Goal: Entertainment & Leisure: Consume media (video, audio)

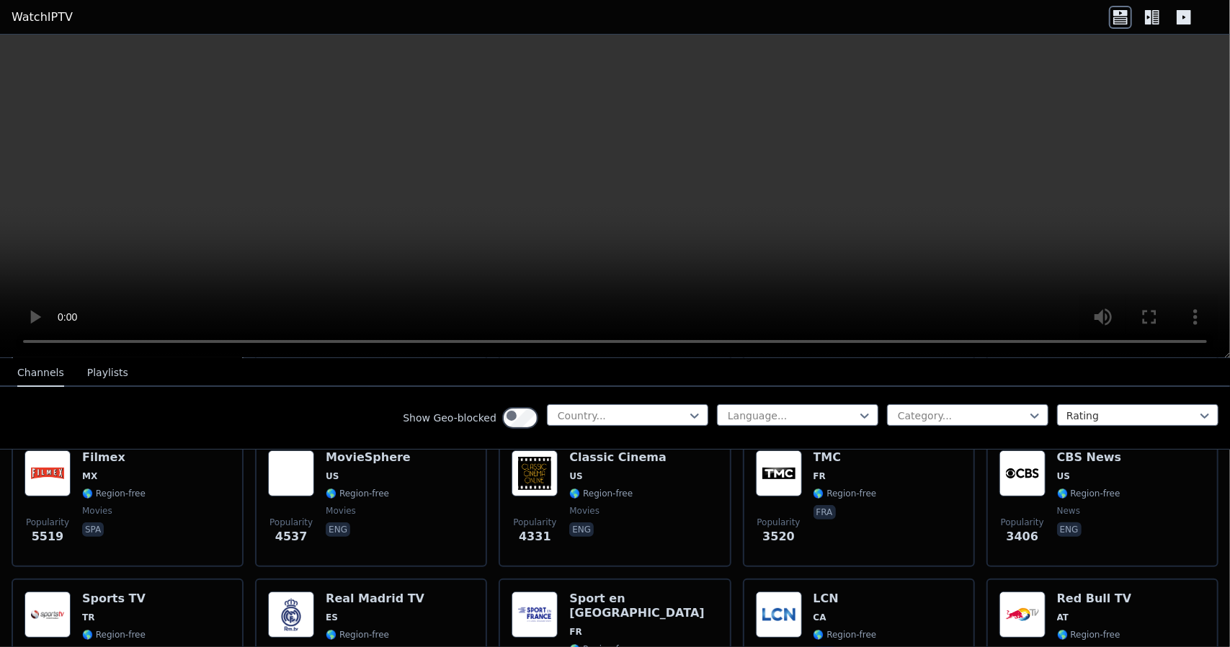
scroll to position [360, 0]
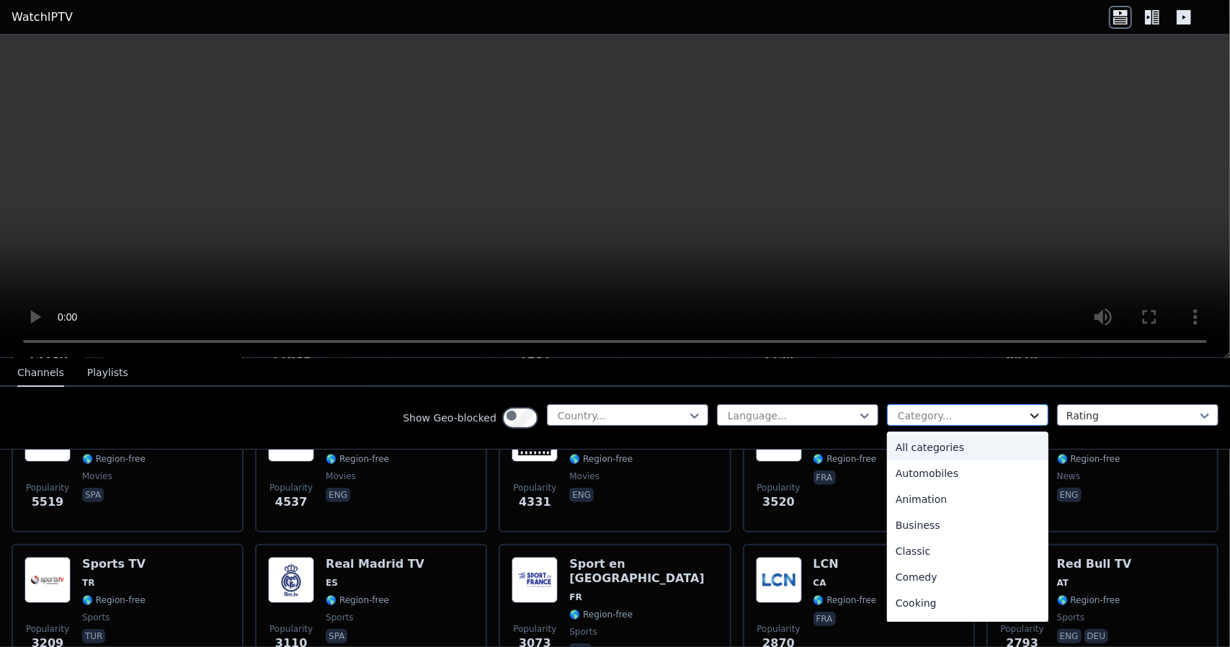
click at [1028, 423] on icon at bounding box center [1035, 416] width 14 height 14
click at [858, 423] on icon at bounding box center [865, 416] width 14 height 14
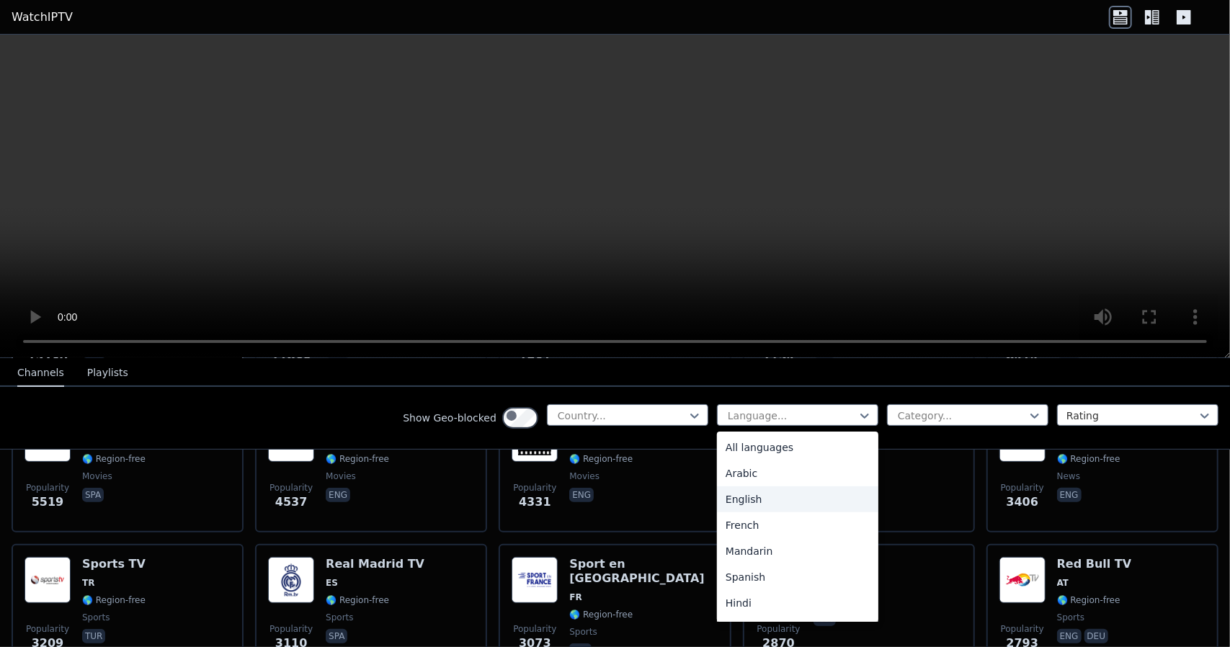
click at [717, 512] on div "English" at bounding box center [797, 500] width 161 height 26
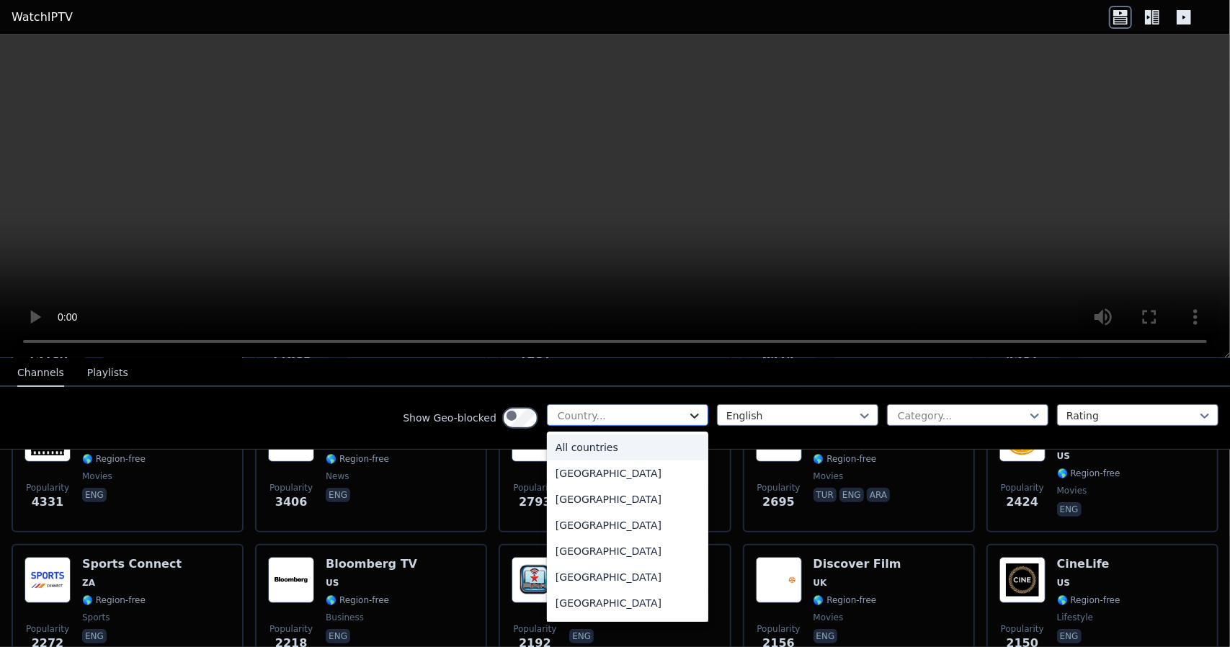
click at [690, 419] on icon at bounding box center [694, 416] width 9 height 5
click at [547, 386] on div "[GEOGRAPHIC_DATA]" at bounding box center [627, 373] width 161 height 26
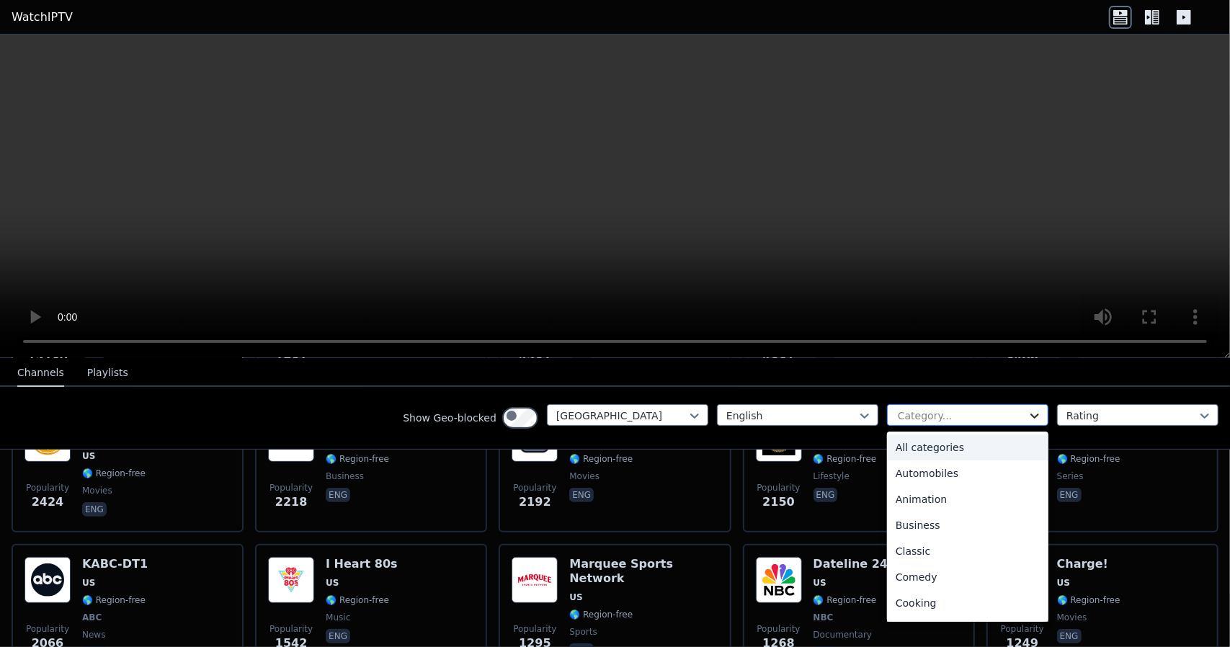
click at [1028, 423] on icon at bounding box center [1035, 416] width 14 height 14
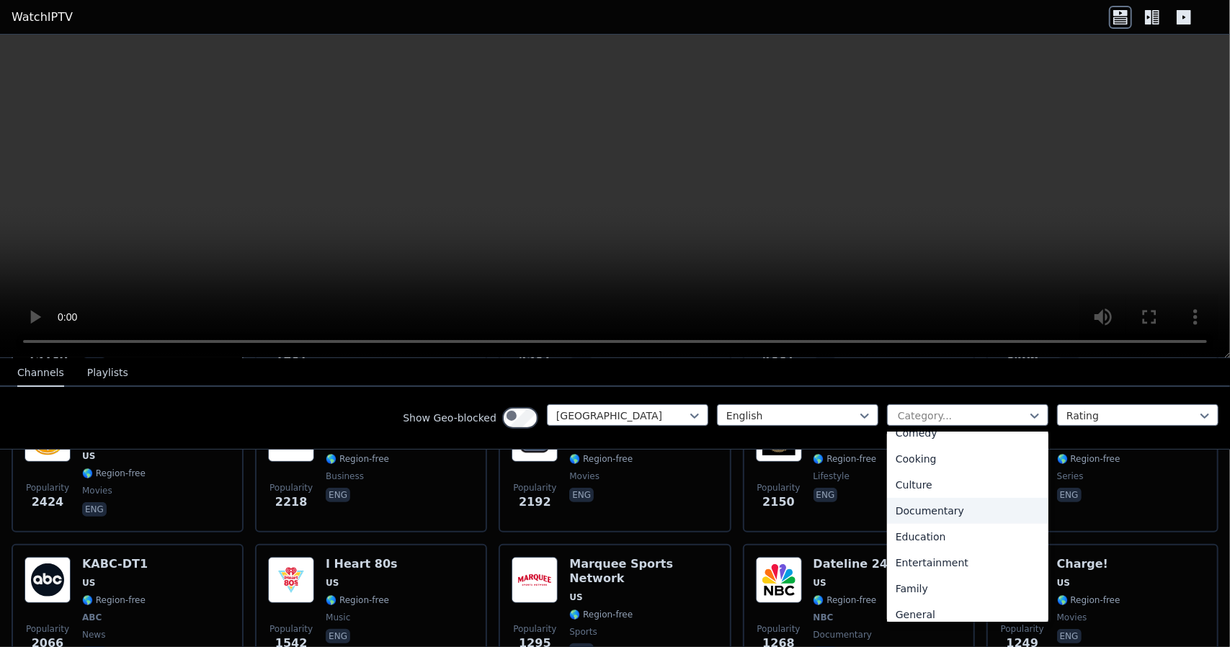
click at [936, 524] on div "Documentary" at bounding box center [967, 511] width 161 height 26
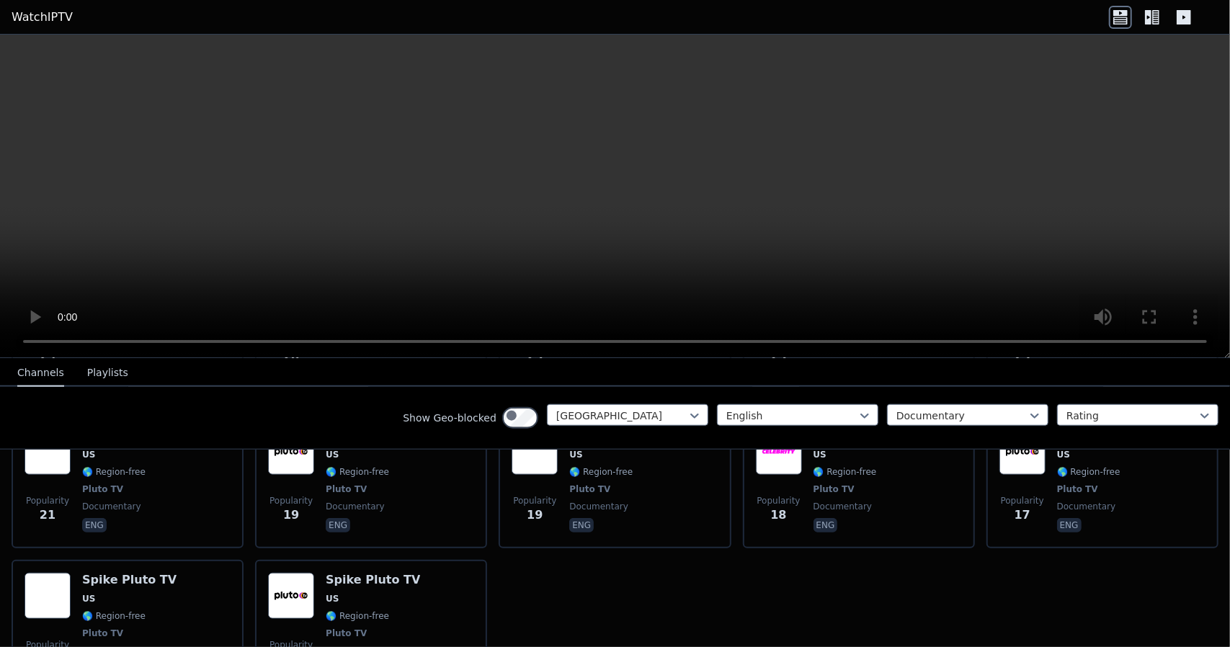
scroll to position [1153, 0]
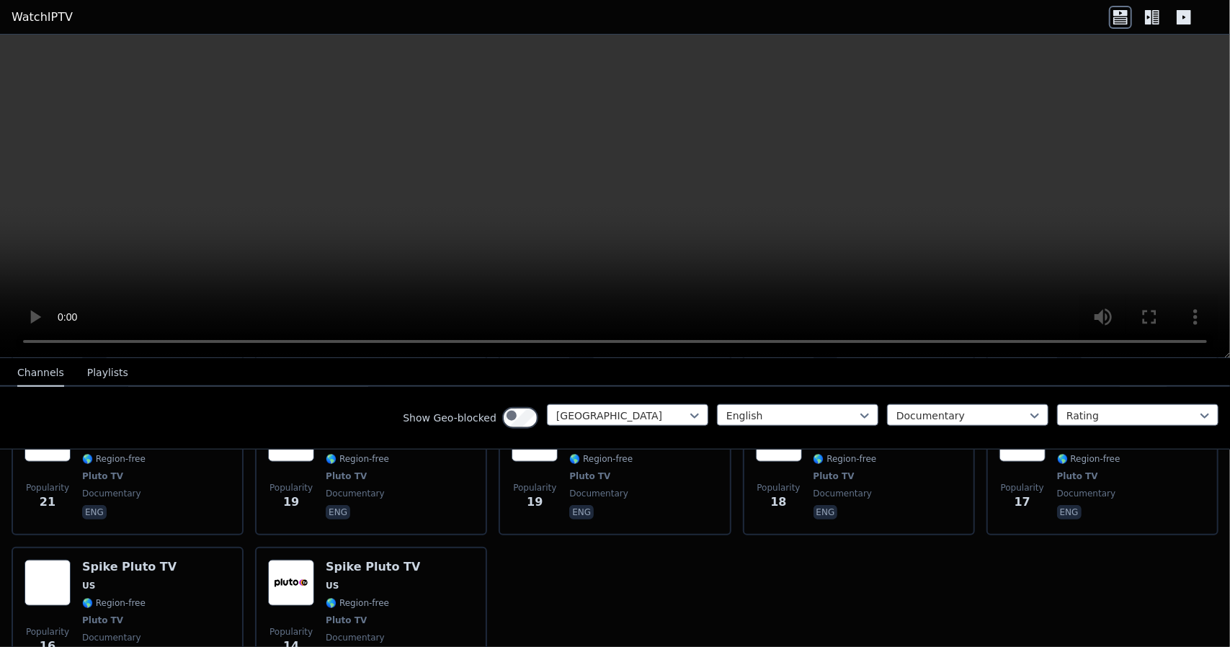
click at [976, 289] on video at bounding box center [615, 197] width 1230 height 324
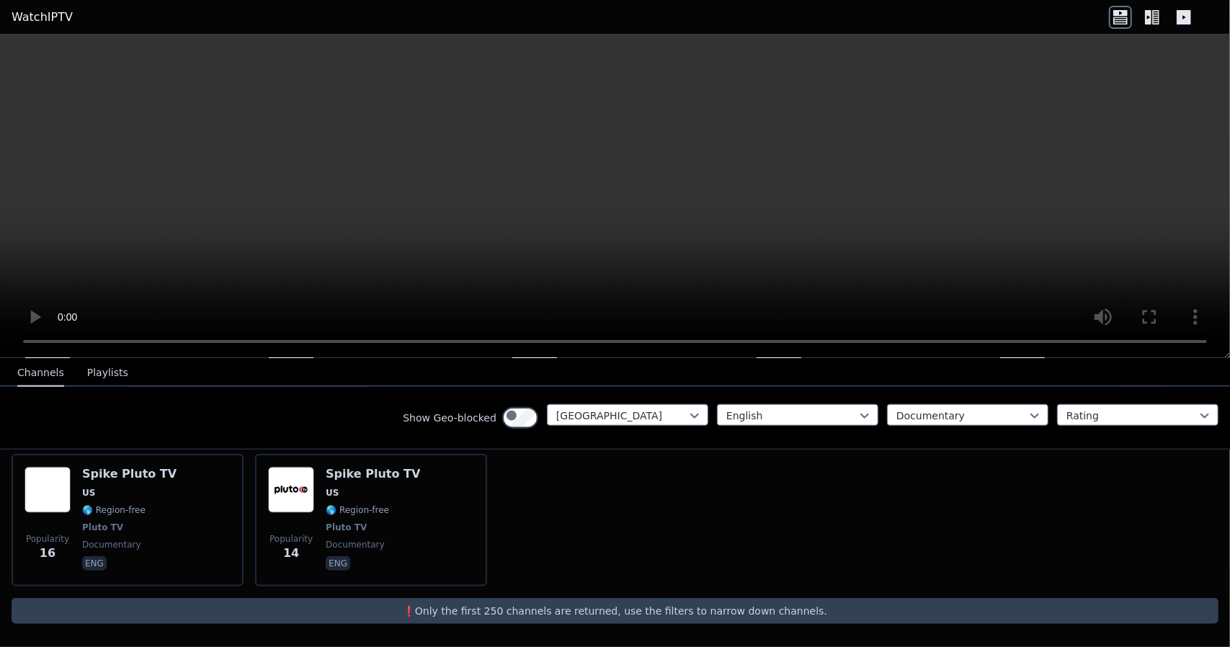
scroll to position [1557, 0]
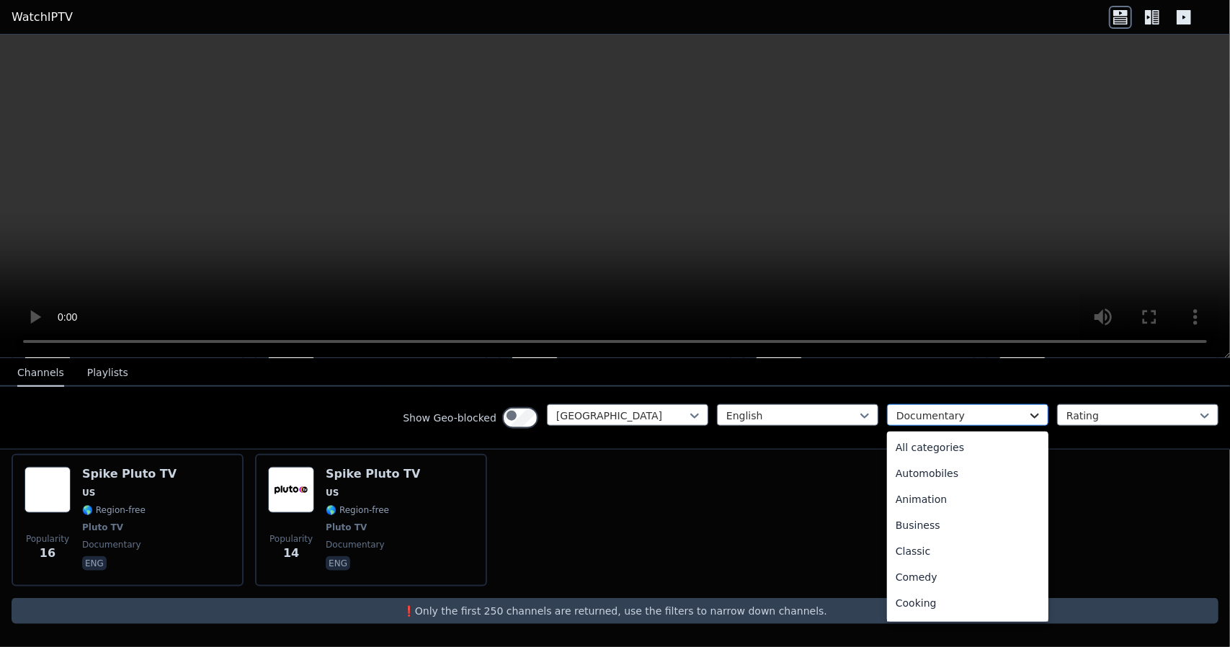
click at [1028, 423] on icon at bounding box center [1035, 416] width 14 height 14
click at [887, 505] on div "Outdoor" at bounding box center [967, 492] width 161 height 26
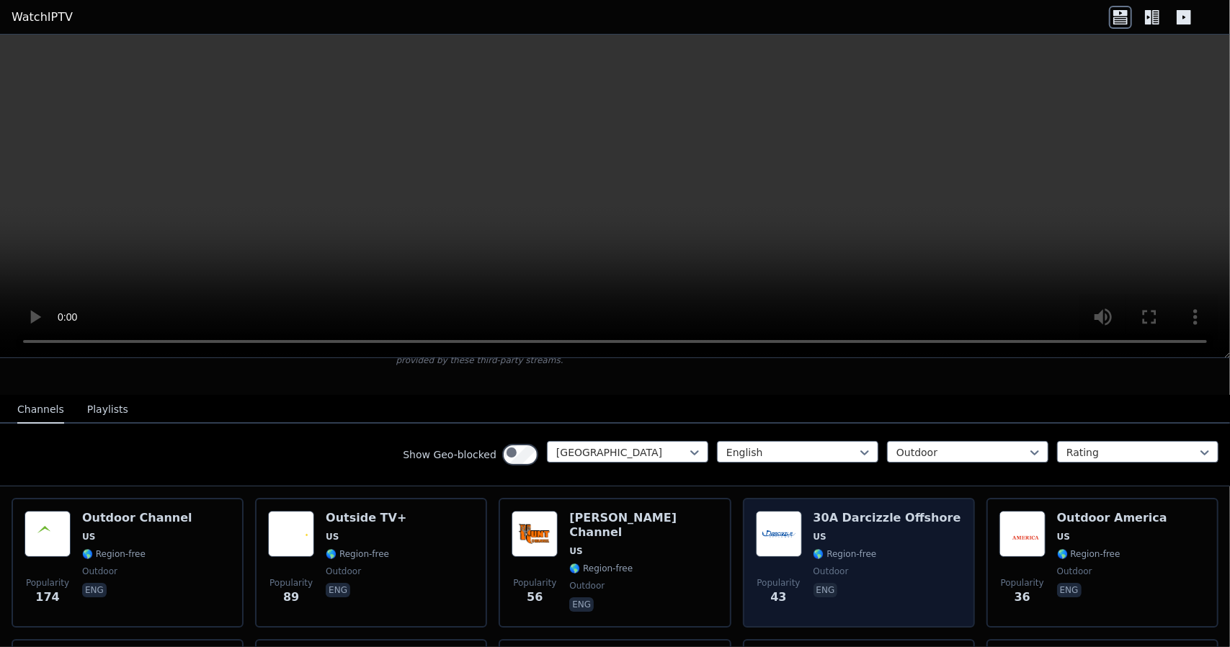
scroll to position [115, 0]
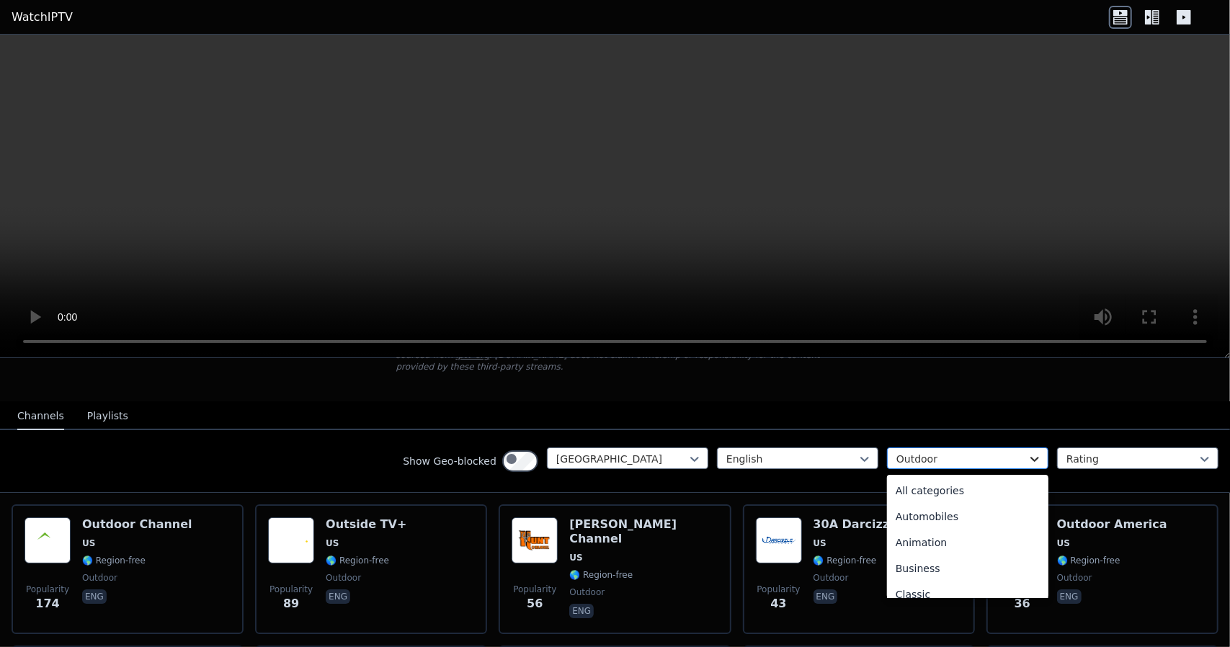
click at [1028, 466] on icon at bounding box center [1035, 459] width 14 height 14
click at [887, 541] on div "Family" at bounding box center [967, 528] width 161 height 26
